Goal: Task Accomplishment & Management: Complete application form

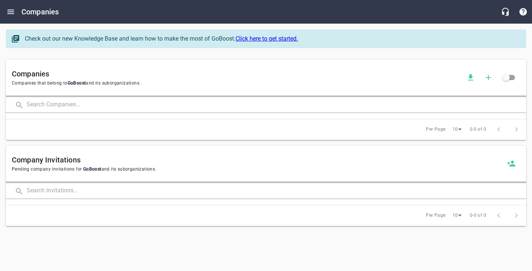
click at [78, 104] on input "text" at bounding box center [276, 105] width 499 height 16
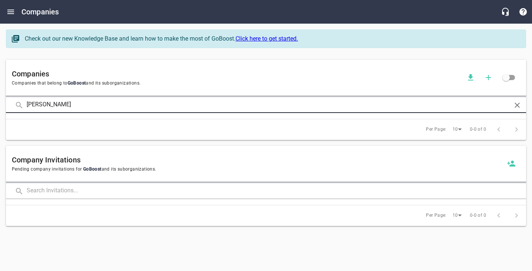
type input "[PERSON_NAME]"
click button at bounding box center [0, 0] width 0 height 0
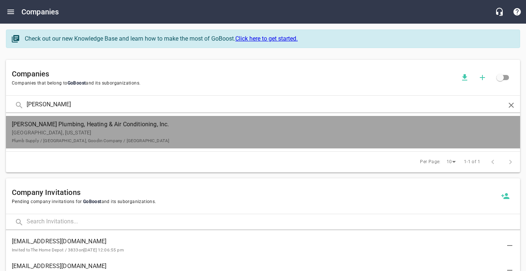
click at [34, 139] on small "Plumb Supply / [GEOGRAPHIC_DATA], Goodin Company / [GEOGRAPHIC_DATA]" at bounding box center [90, 140] width 157 height 5
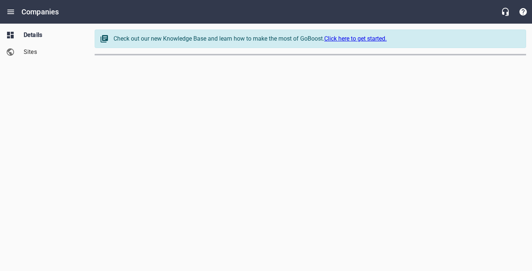
select select "[US_STATE]"
select select "4419"
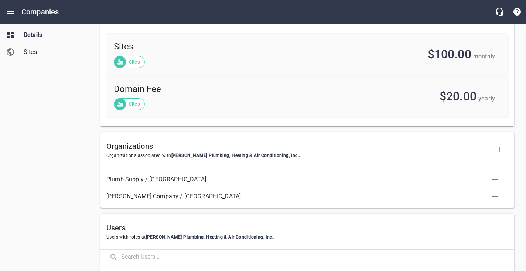
scroll to position [258, 0]
